Goal: Share content: Share content

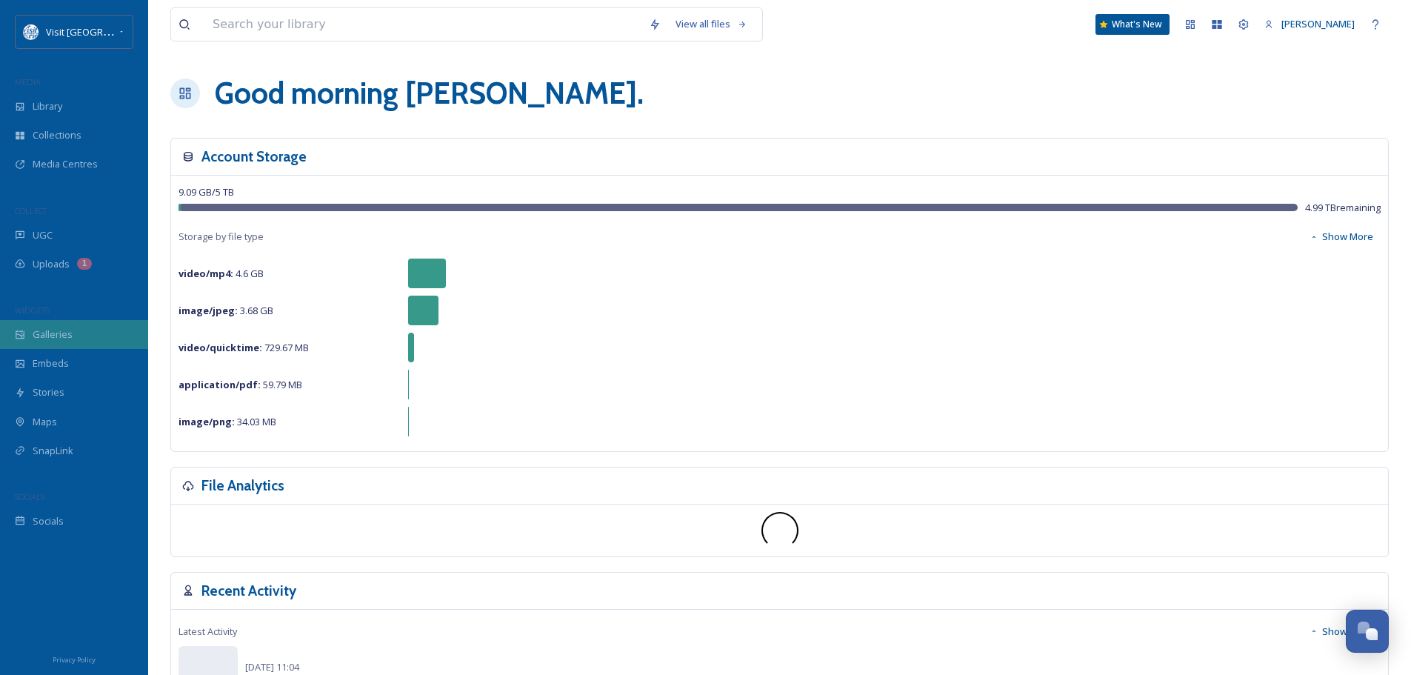
click at [50, 326] on div "Galleries" at bounding box center [74, 334] width 148 height 29
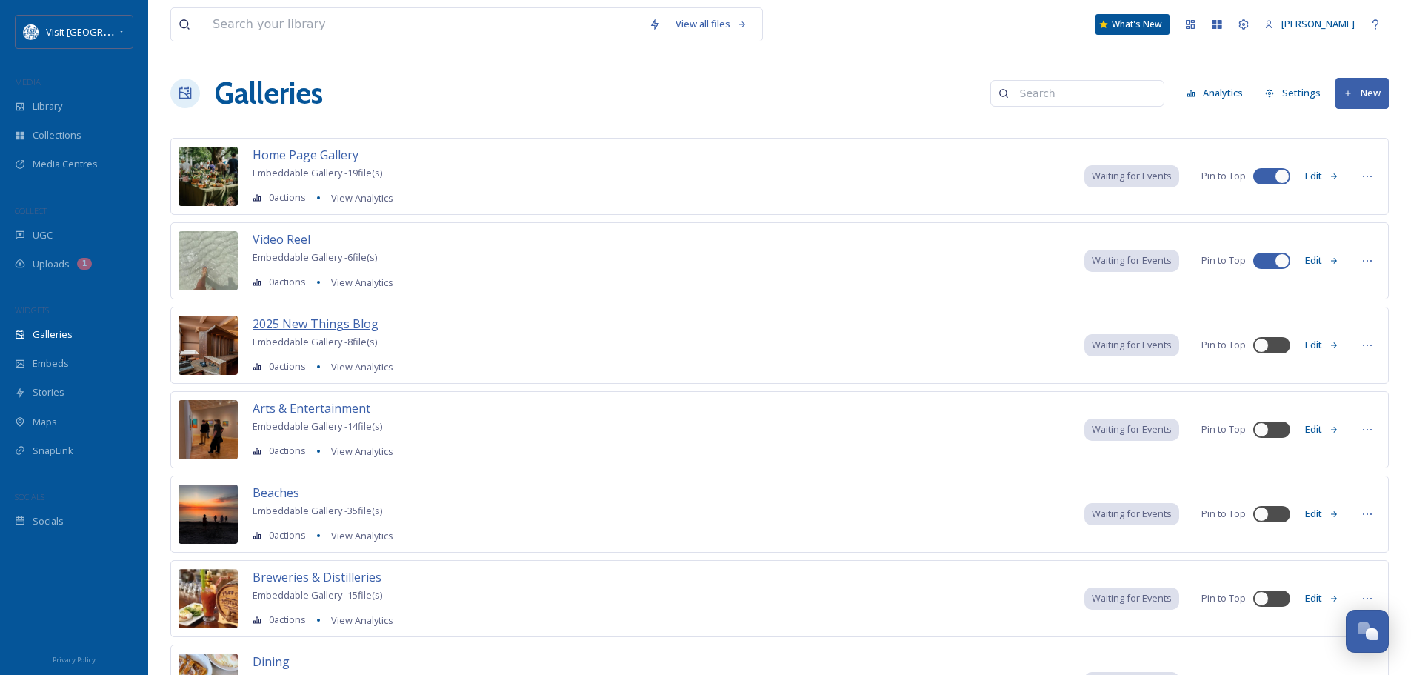
click at [330, 321] on span "2025 New Things Blog" at bounding box center [316, 324] width 126 height 16
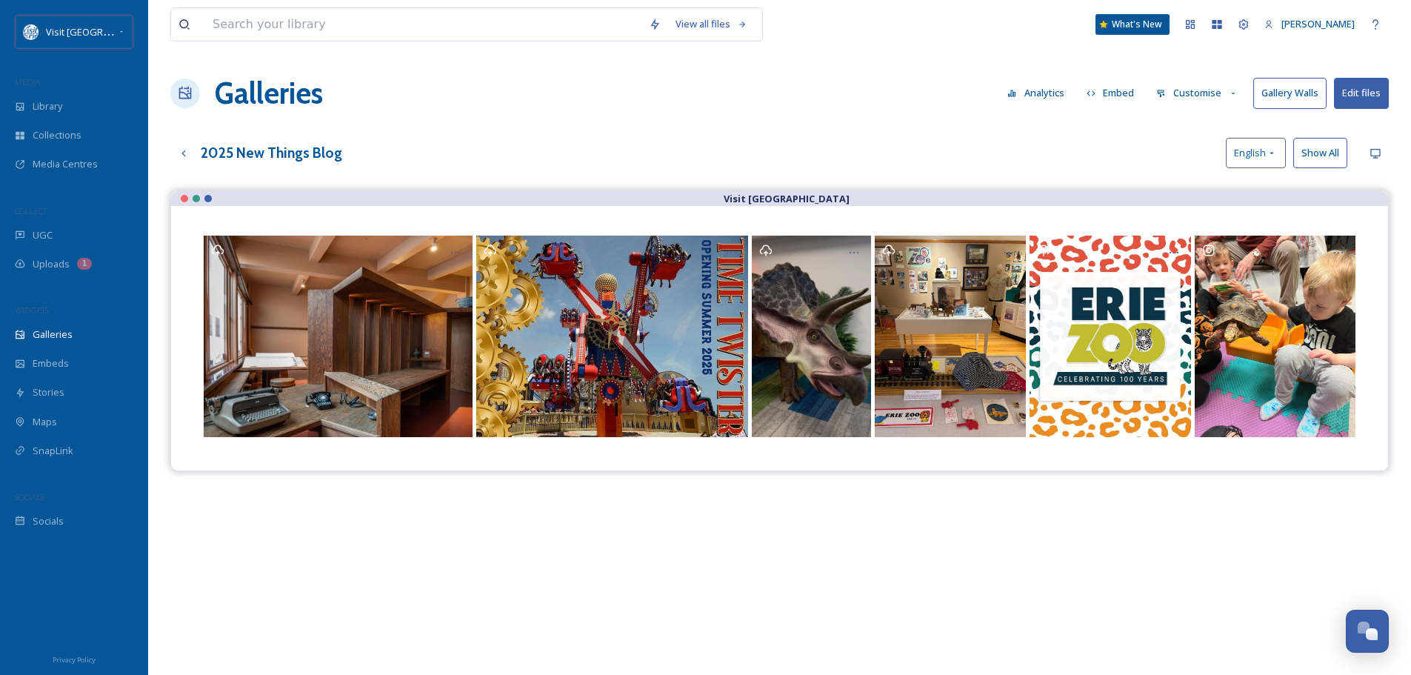
click at [1359, 85] on button "Edit files" at bounding box center [1361, 93] width 55 height 30
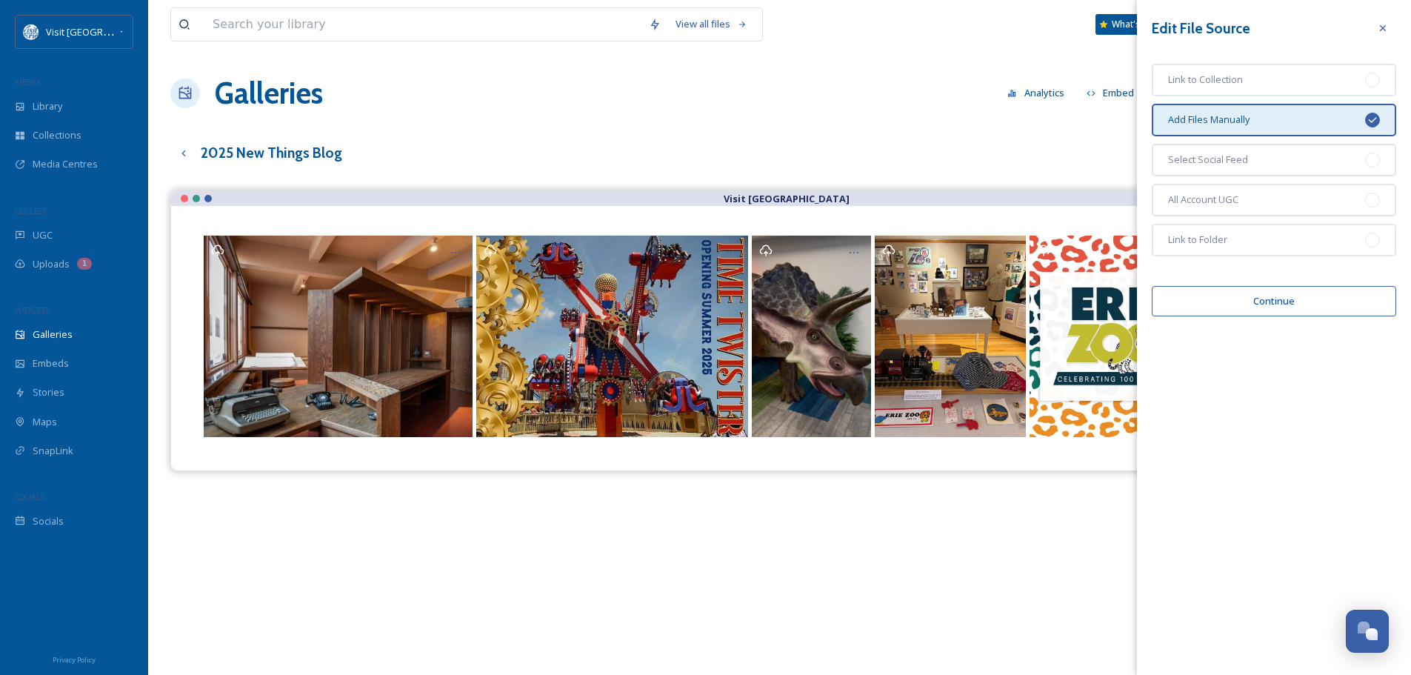
click at [1266, 307] on button "Continue" at bounding box center [1274, 301] width 244 height 30
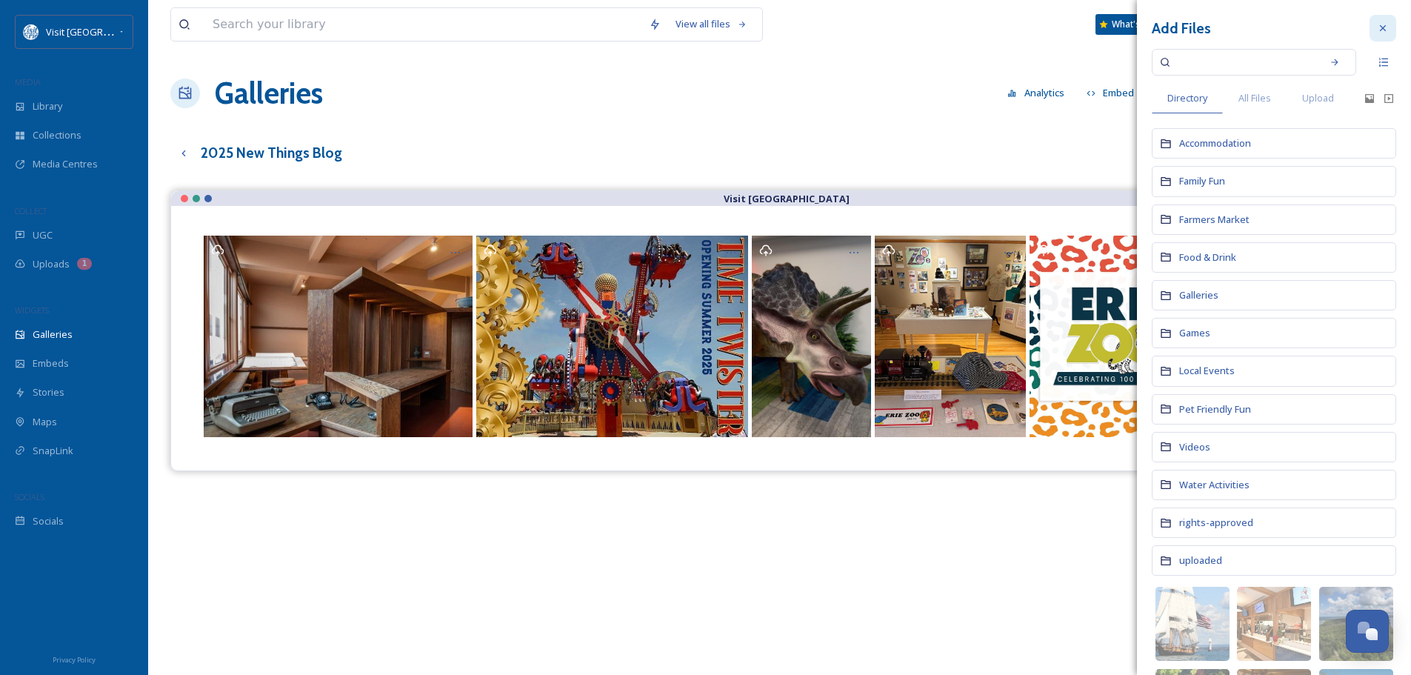
click at [1380, 27] on icon at bounding box center [1383, 28] width 6 height 6
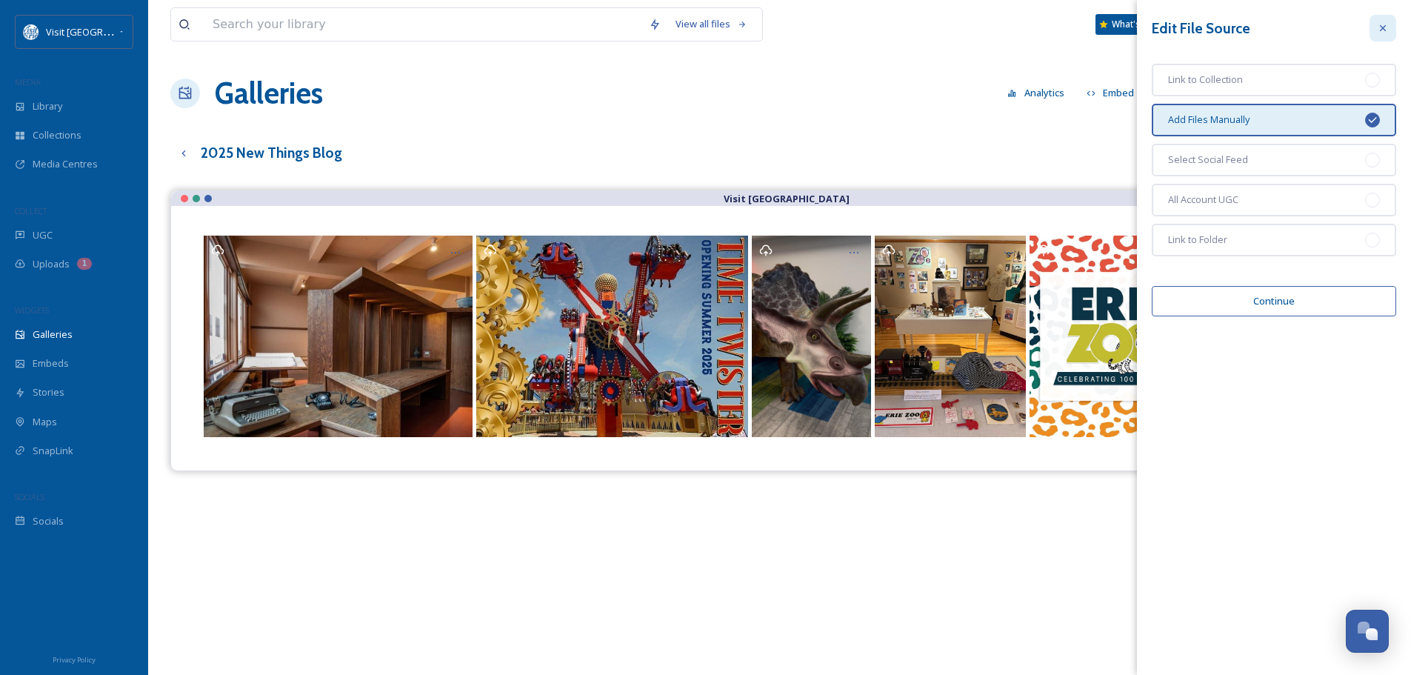
click at [1380, 22] on icon at bounding box center [1383, 28] width 12 height 12
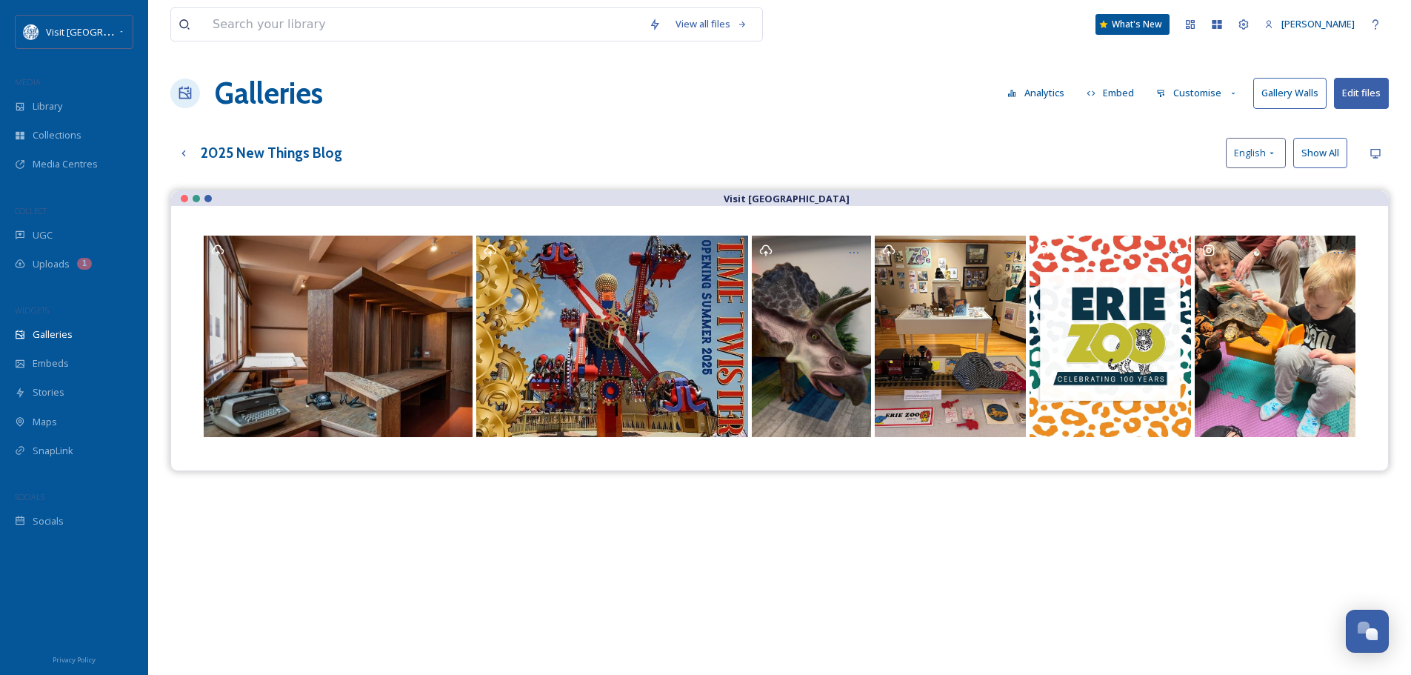
click at [1298, 96] on button "Gallery Walls" at bounding box center [1289, 93] width 73 height 30
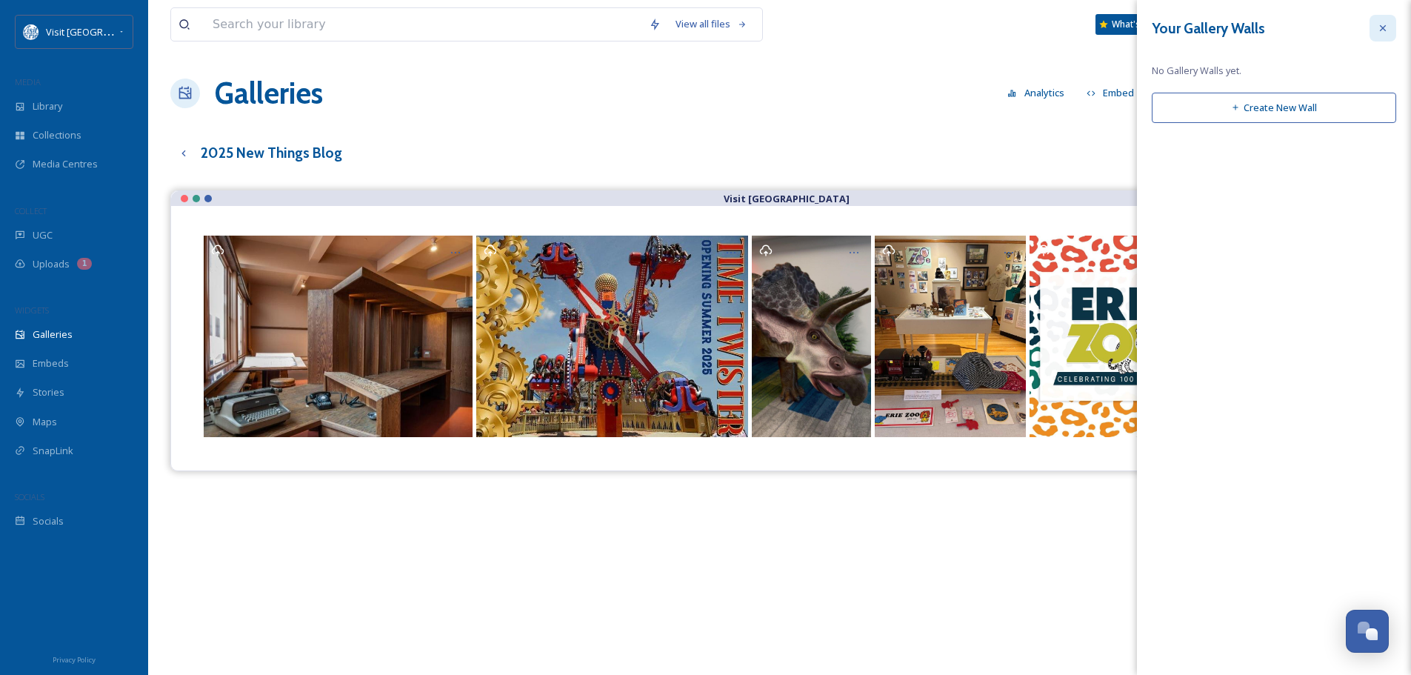
click at [1378, 27] on icon at bounding box center [1383, 28] width 12 height 12
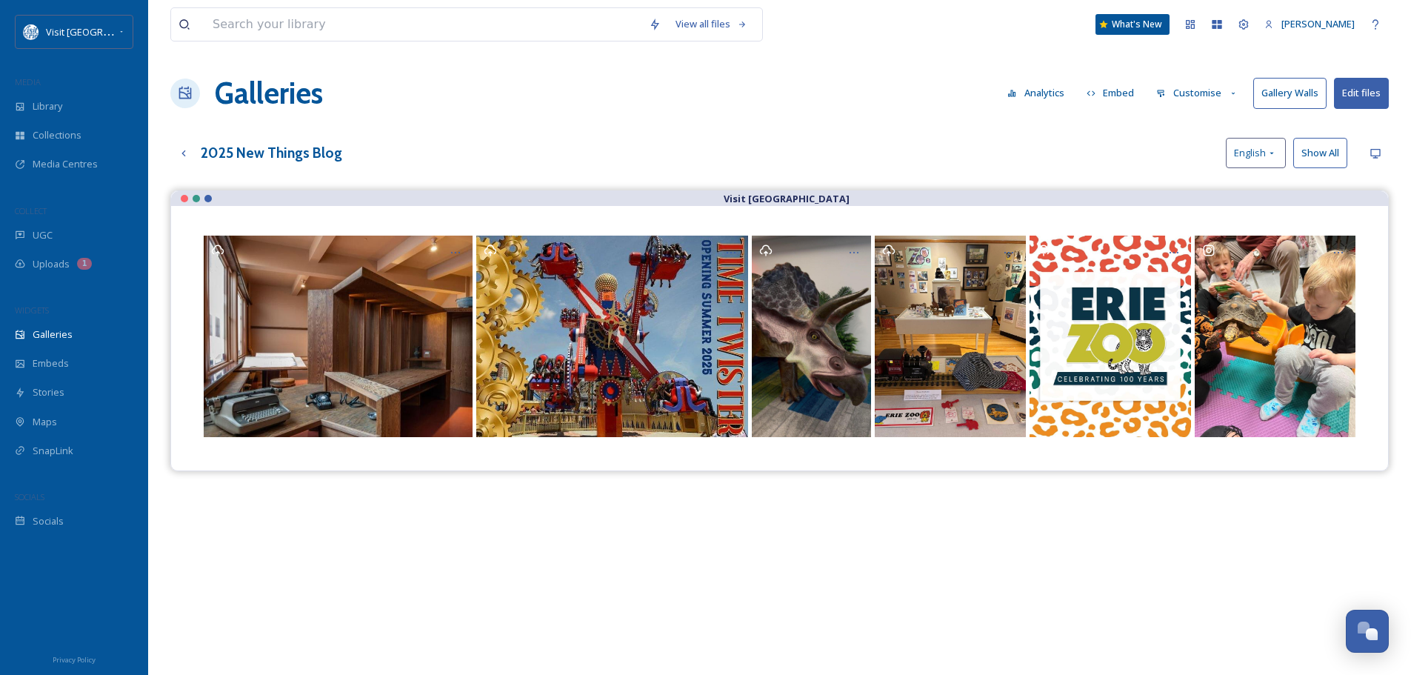
click at [1105, 88] on button "Embed" at bounding box center [1110, 93] width 63 height 29
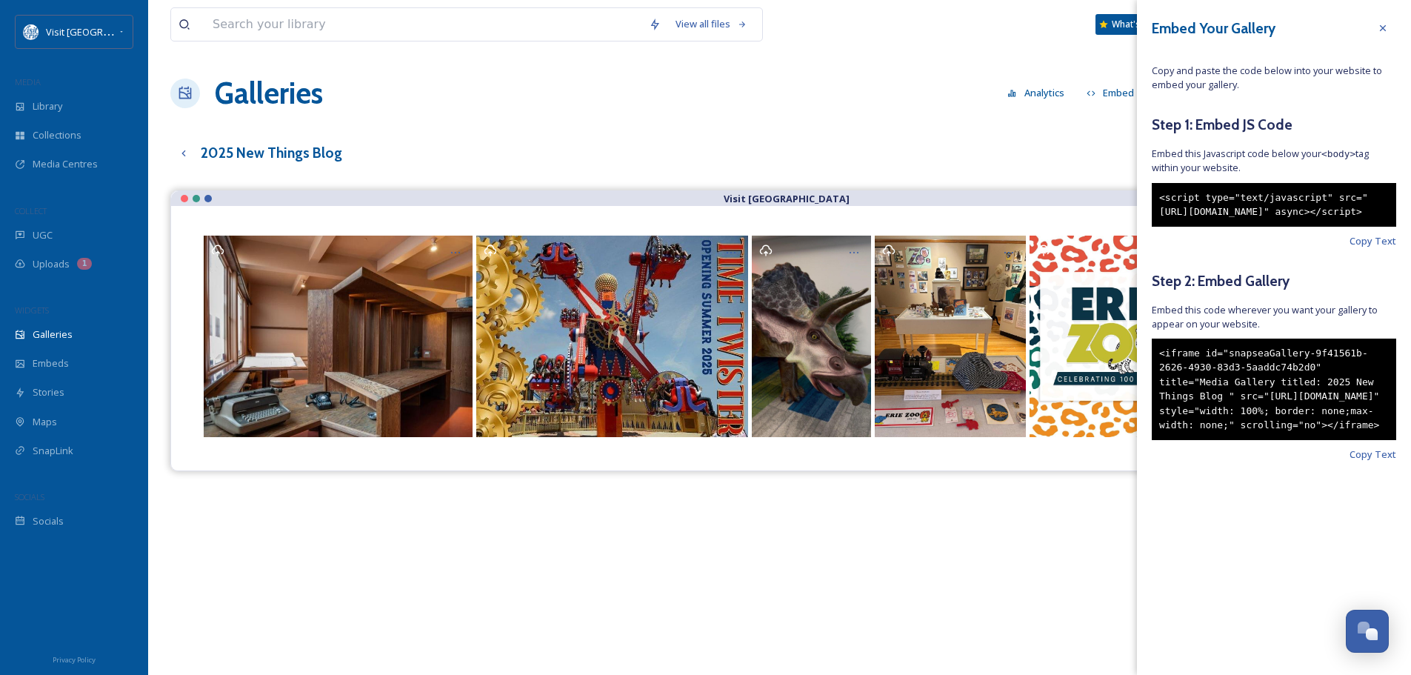
drag, startPoint x: 1152, startPoint y: 122, endPoint x: 1281, endPoint y: 236, distance: 172.2
click at [1281, 236] on div "Embed Your Gallery Copy and paste the code below into your website to embed you…" at bounding box center [1274, 260] width 274 height 521
copy div "Step 1: Embed JS Code Embed this Javascript code below your <body> tag within y…"
